Goal: Find specific page/section: Find specific page/section

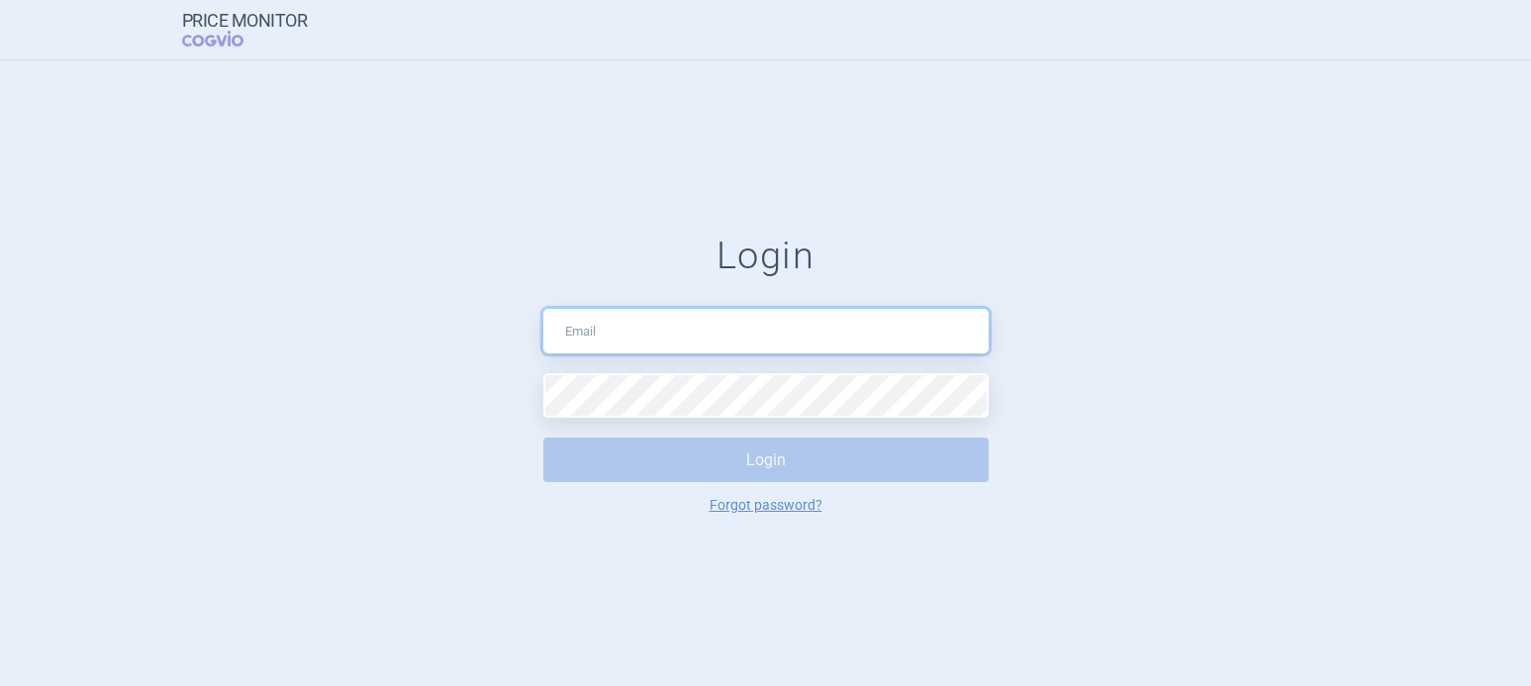
type input "[PERSON_NAME][EMAIL_ADDRESS][DOMAIN_NAME]"
click at [1092, 111] on div "Login [EMAIL_ADDRESS][DOMAIN_NAME] Login Forgot password?" at bounding box center [765, 373] width 1531 height 626
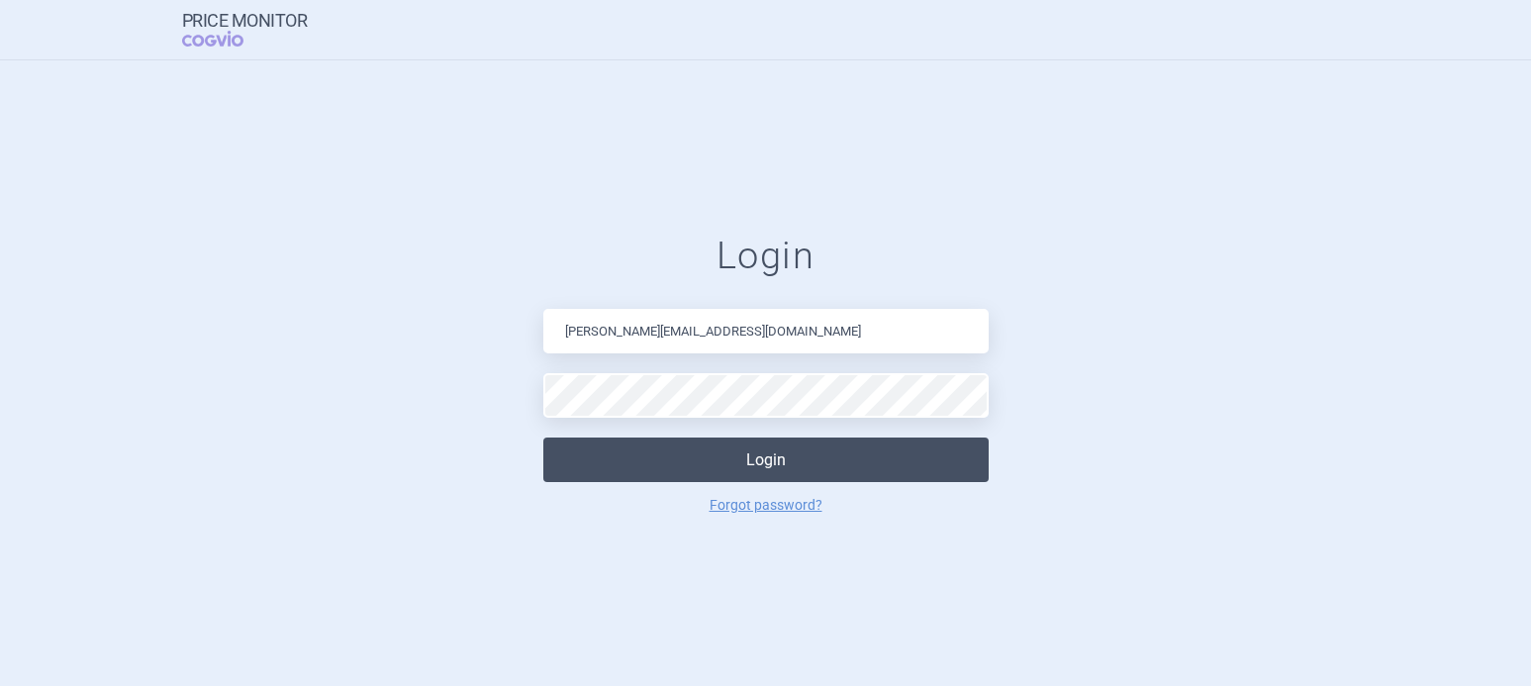
click at [798, 455] on button "Login" at bounding box center [765, 459] width 445 height 45
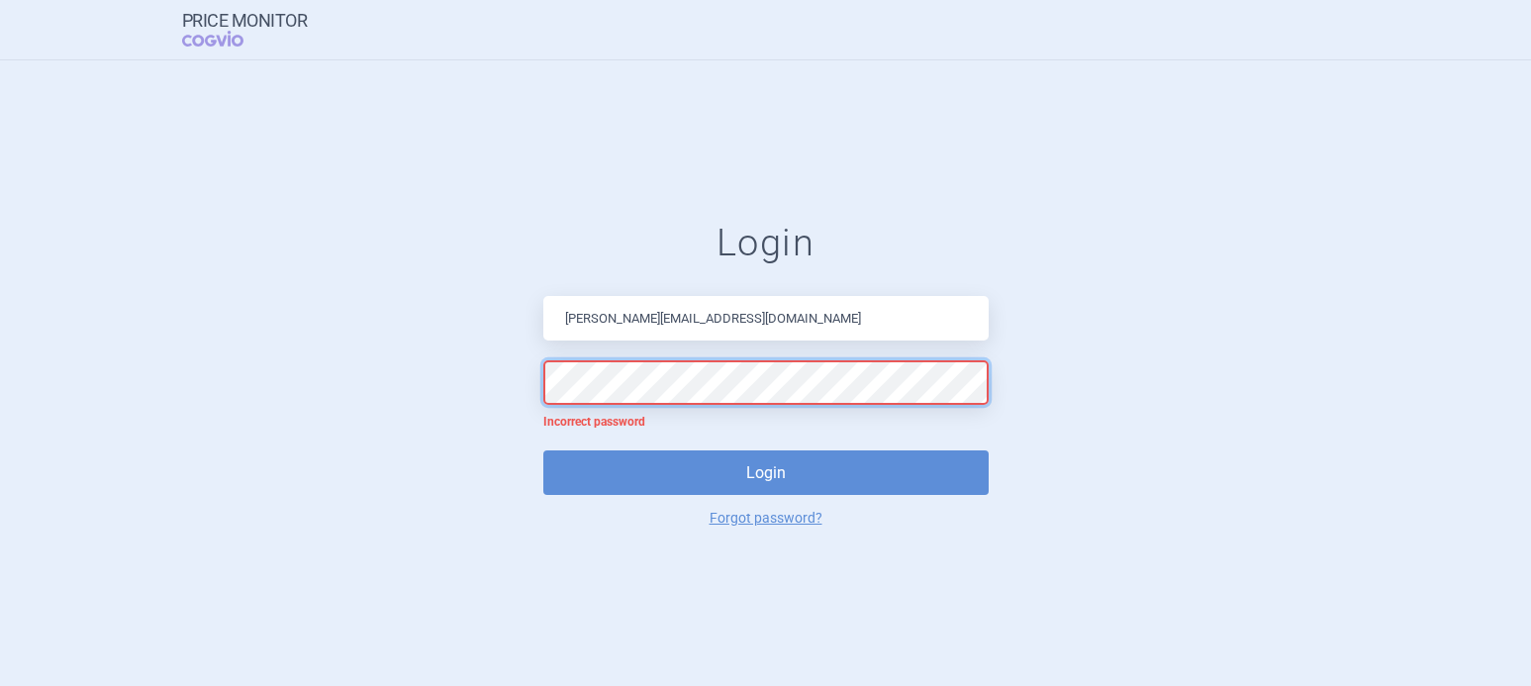
click at [513, 374] on form "Login [EMAIL_ADDRESS][DOMAIN_NAME] Incorrect password Login Forgot password?" at bounding box center [766, 373] width 1452 height 304
click at [543, 450] on button "Login" at bounding box center [765, 472] width 445 height 45
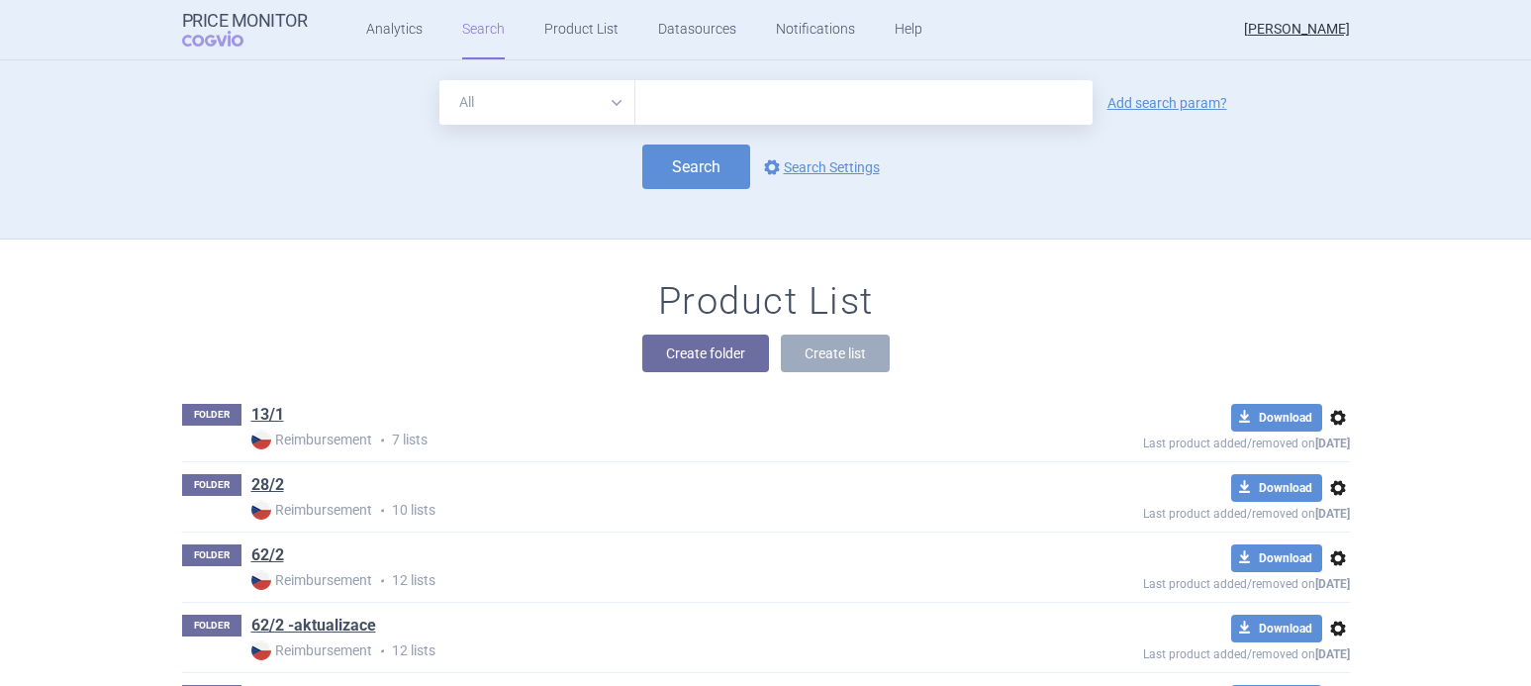
click at [694, 101] on input "text" at bounding box center [863, 102] width 457 height 45
paste input "J01CR01"
type input "J01CR01"
click at [681, 164] on button "Search" at bounding box center [696, 167] width 108 height 45
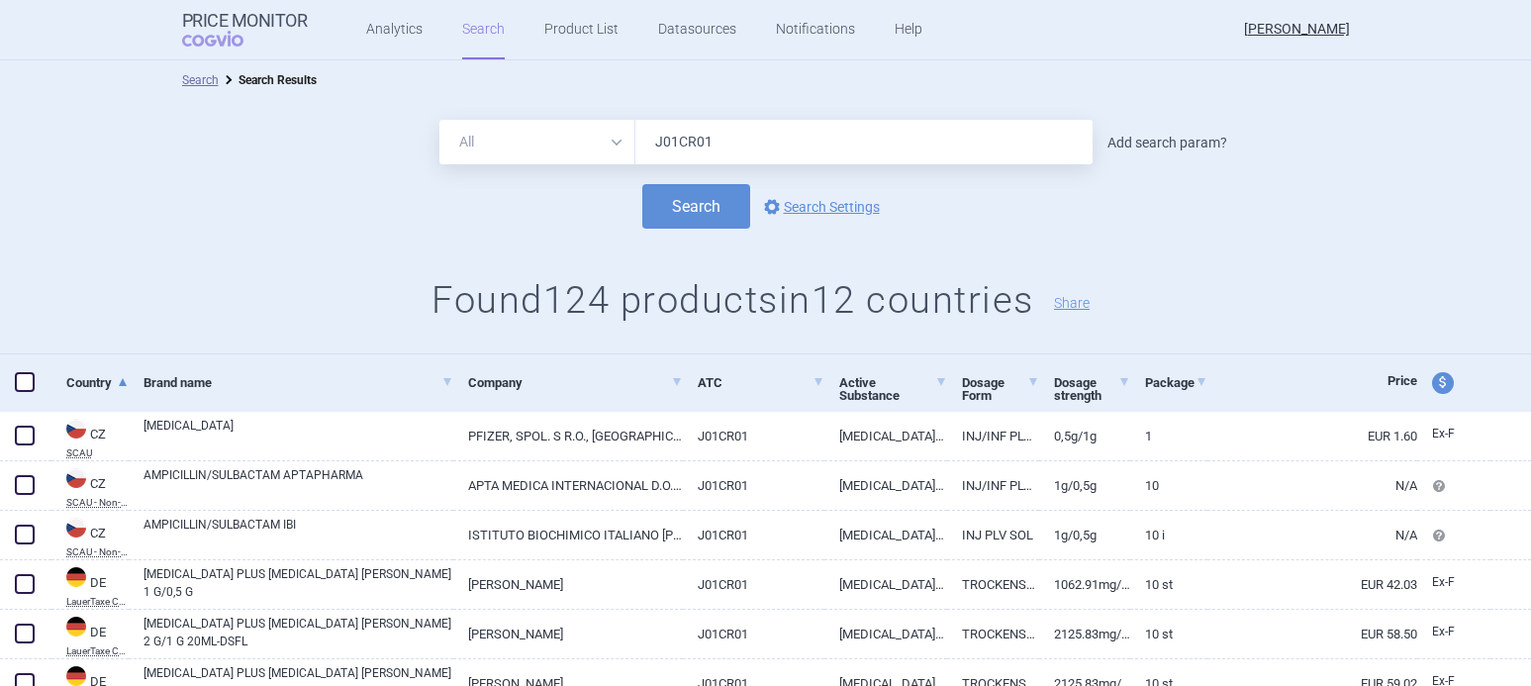
click at [1138, 138] on link "Add search param?" at bounding box center [1168, 143] width 120 height 14
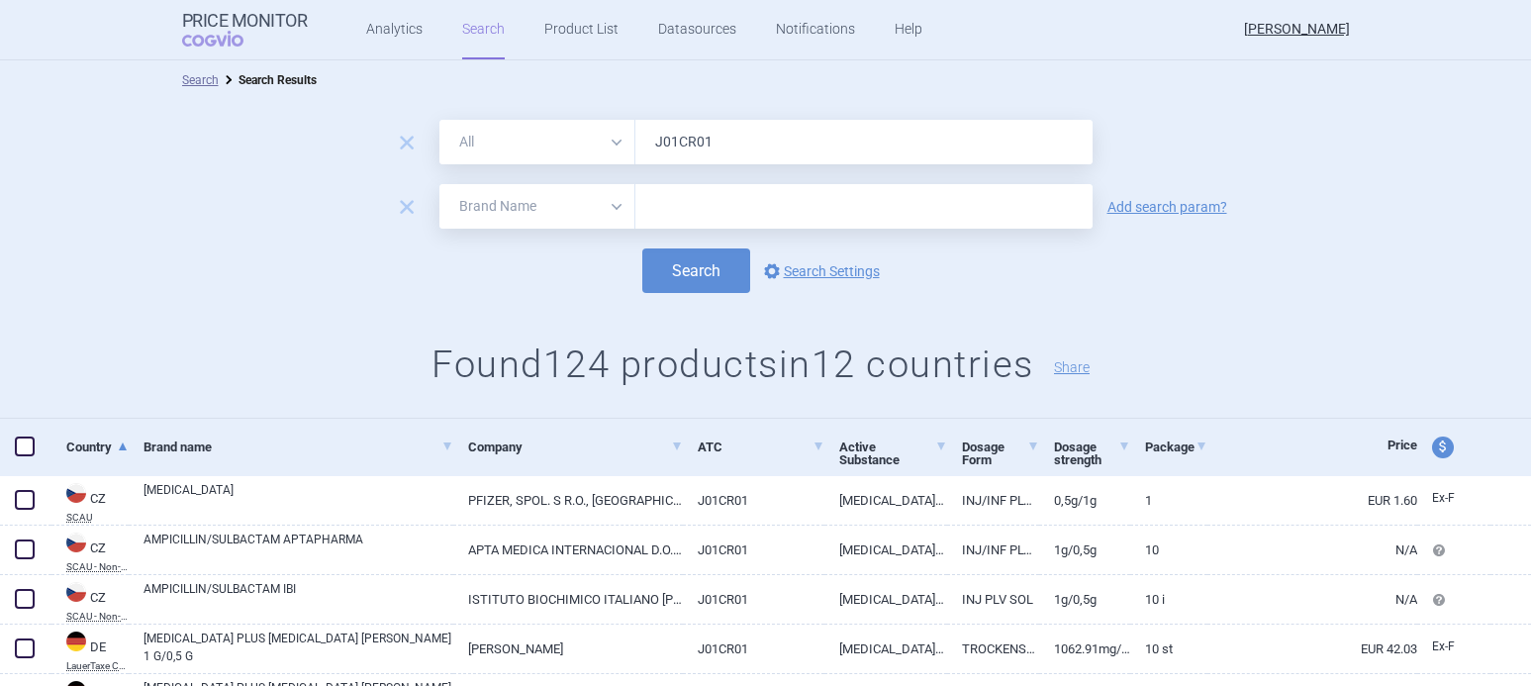
click at [615, 204] on select "All Brand Name ATC Company Active Substance Country Newer than" at bounding box center [537, 206] width 196 height 45
select select "mah"
click at [439, 184] on select "All Brand Name ATC Company Active Substance Country Newer than" at bounding box center [537, 206] width 196 height 45
click at [729, 192] on input "text" at bounding box center [863, 206] width 457 height 45
type input "pfizer"
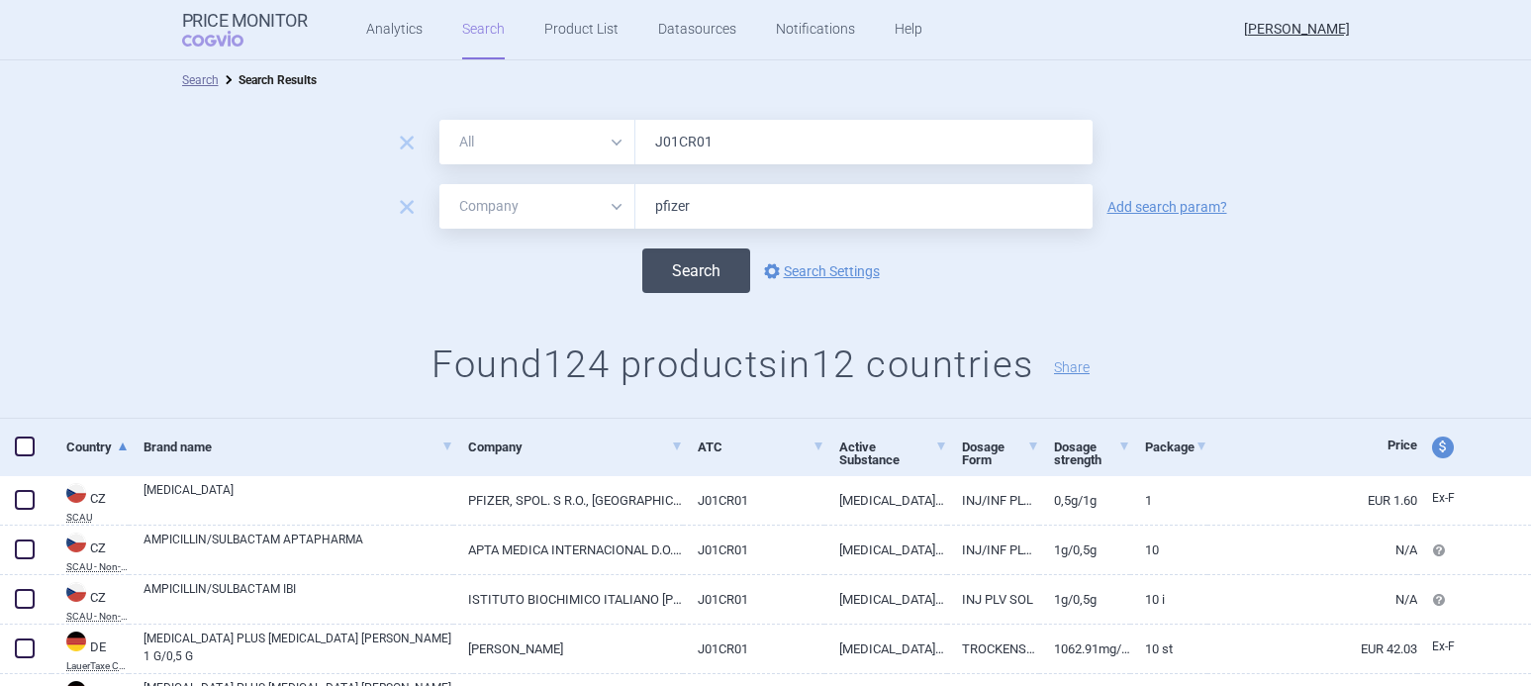
click at [665, 275] on button "Search" at bounding box center [696, 270] width 108 height 45
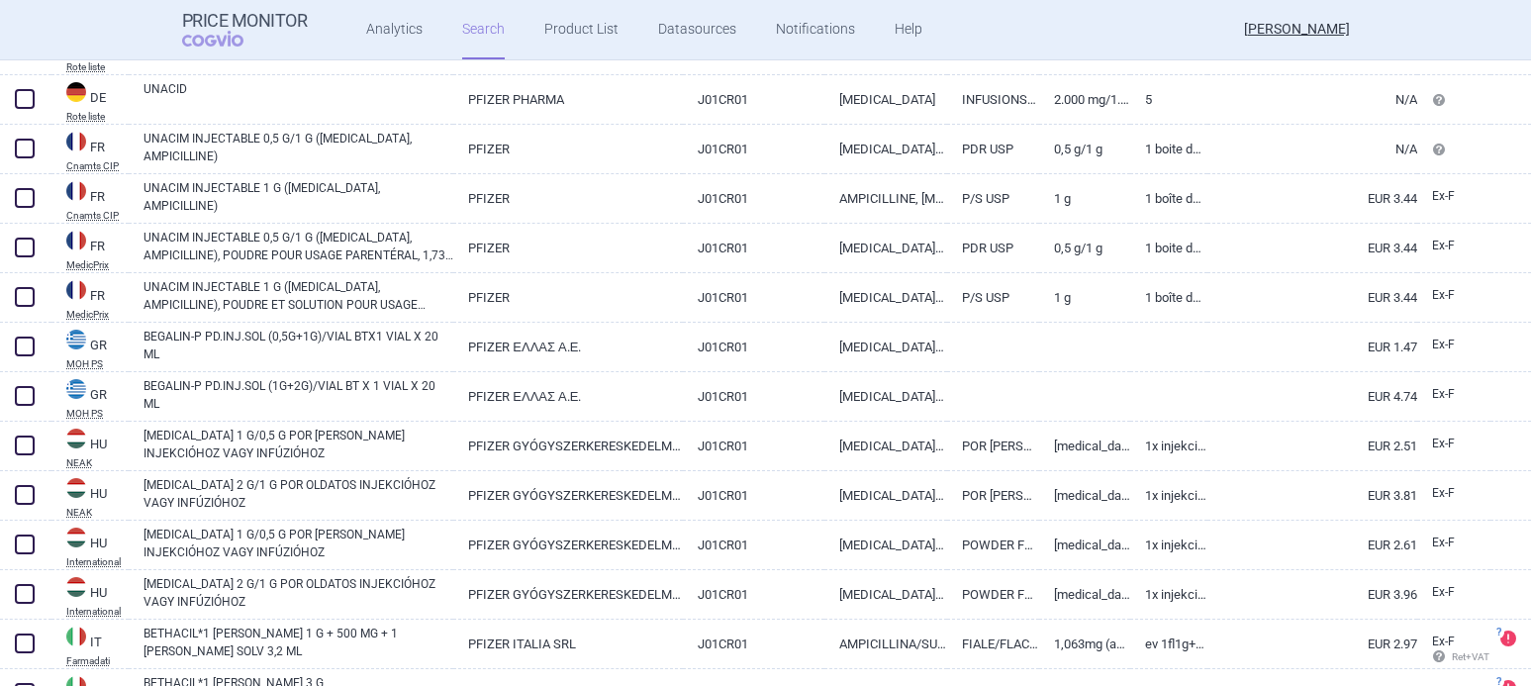
scroll to position [696, 0]
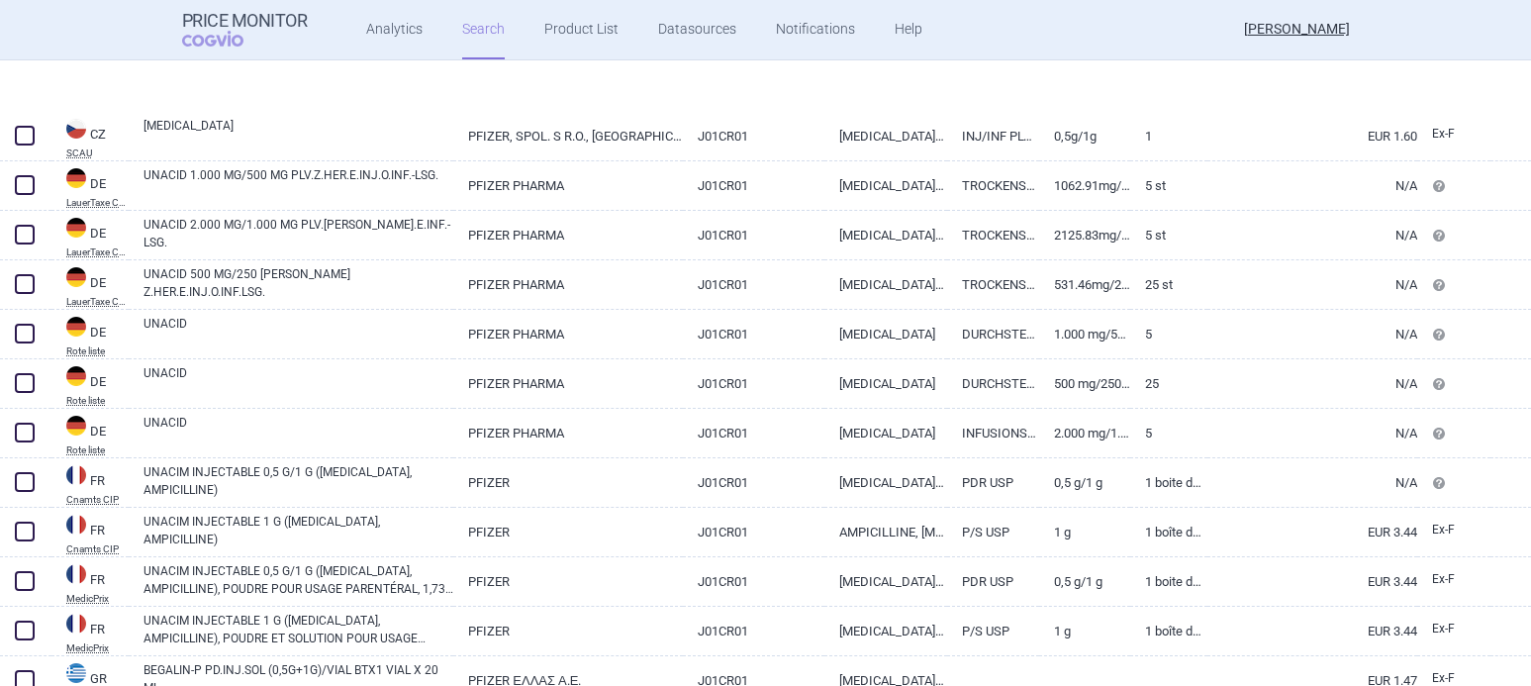
select select "mah"
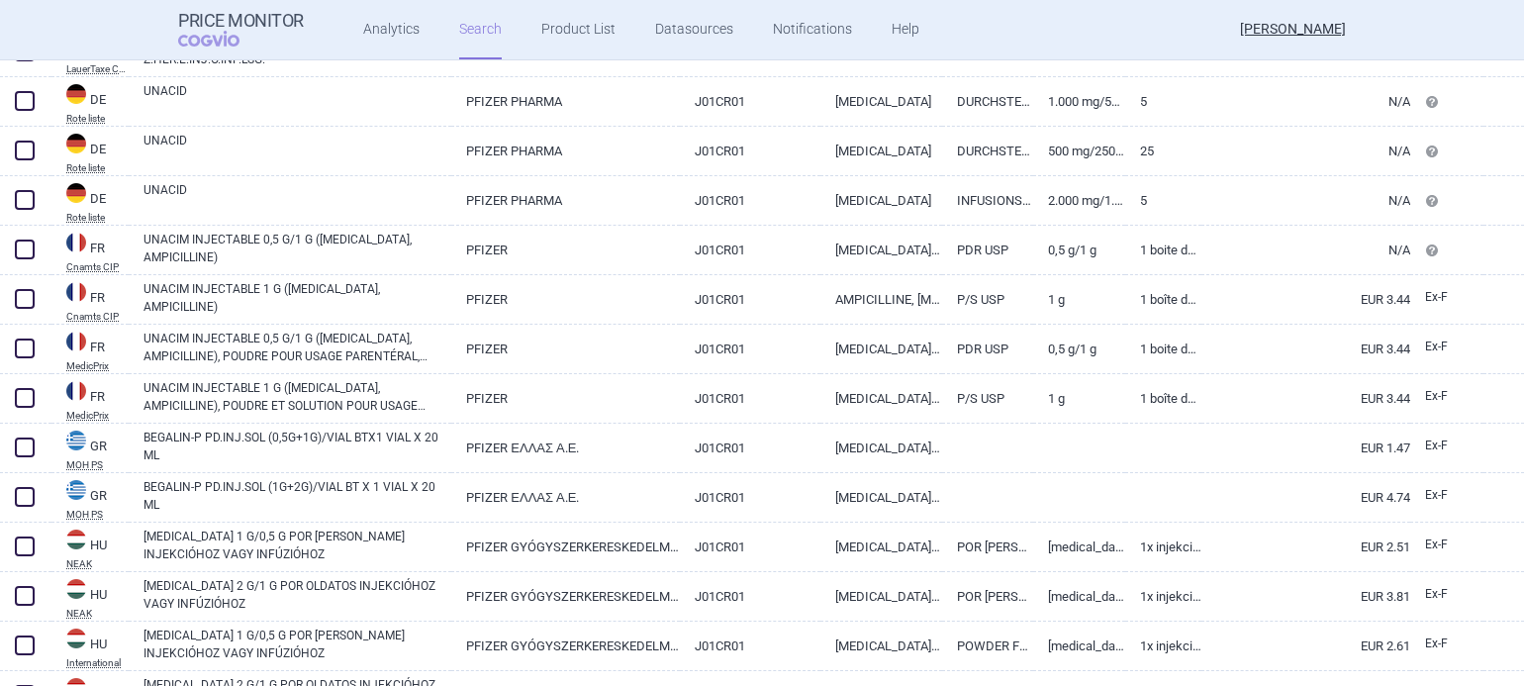
scroll to position [498, 0]
